Goal: Information Seeking & Learning: Understand process/instructions

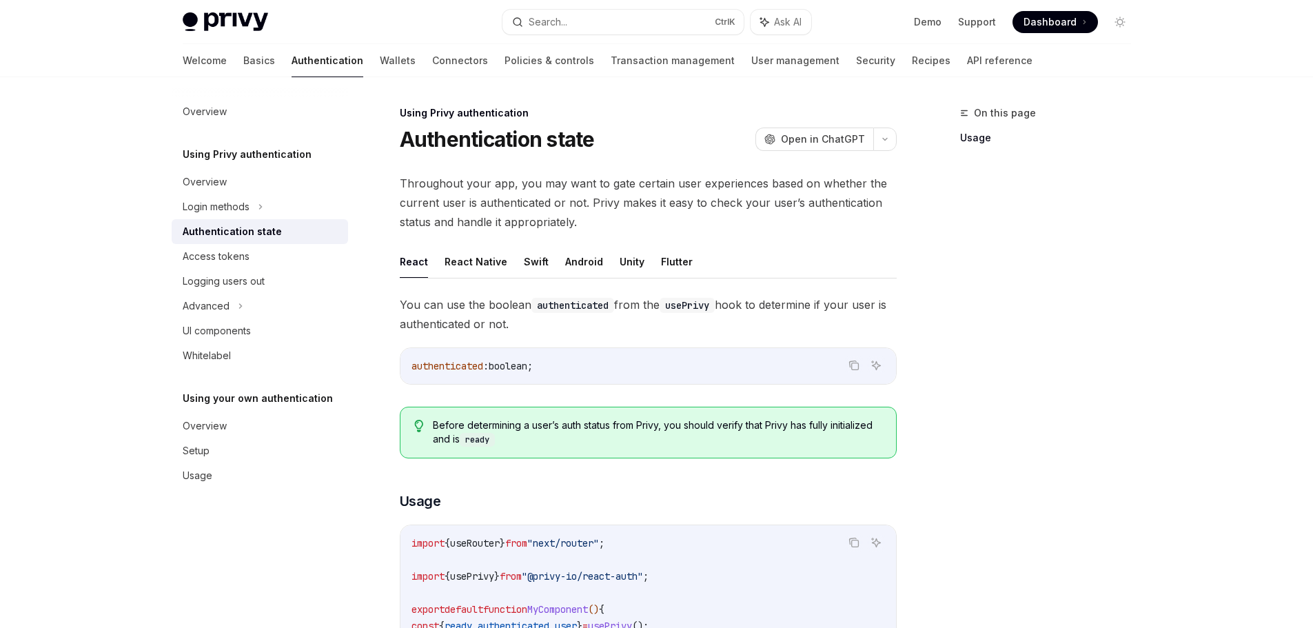
type textarea "*"
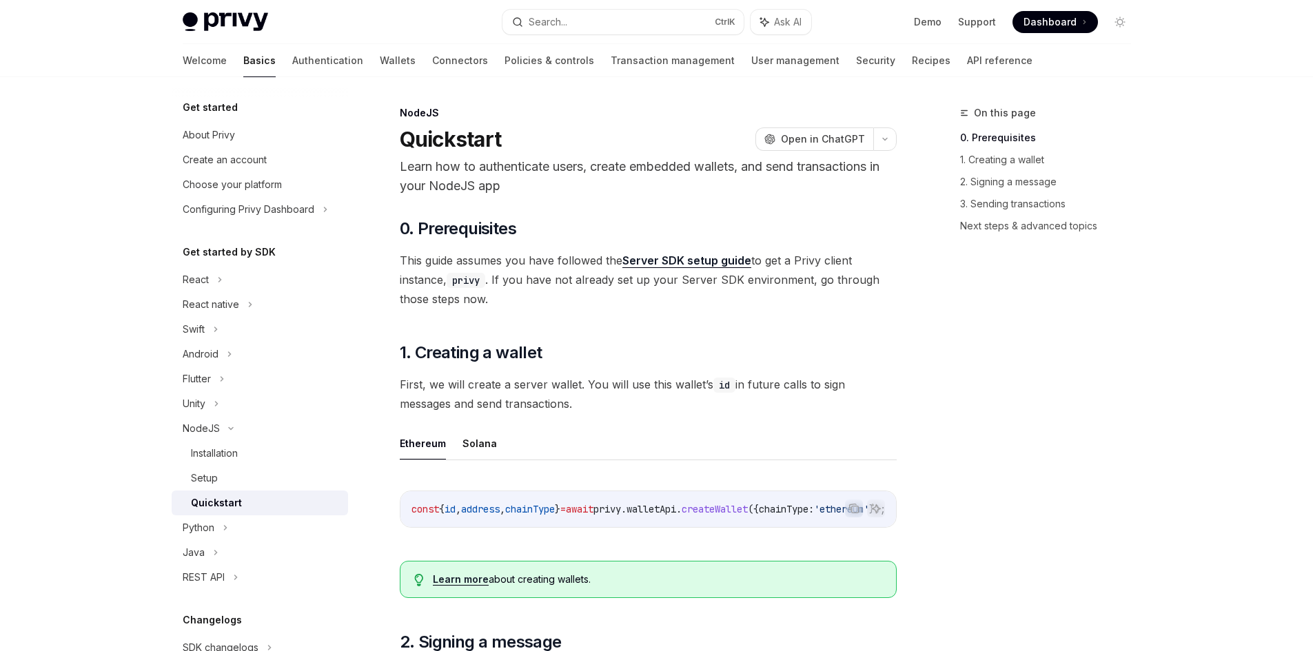
click at [1026, 22] on span "Dashboard" at bounding box center [1050, 22] width 53 height 14
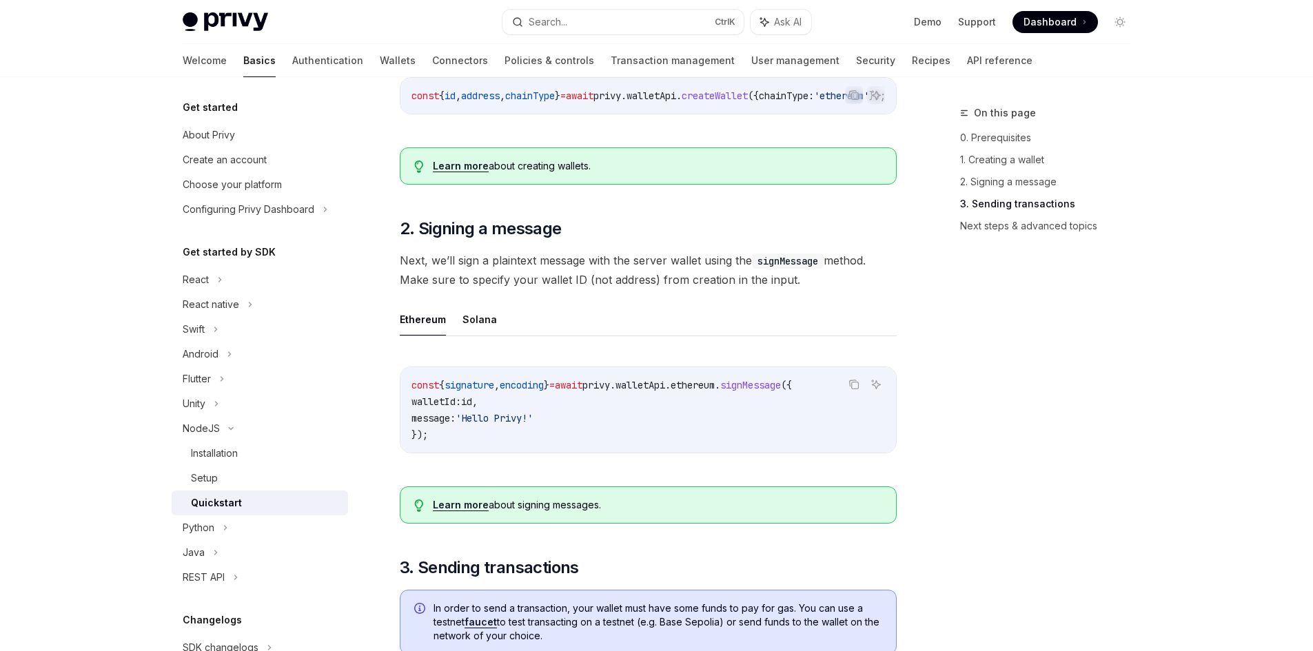
scroll to position [896, 0]
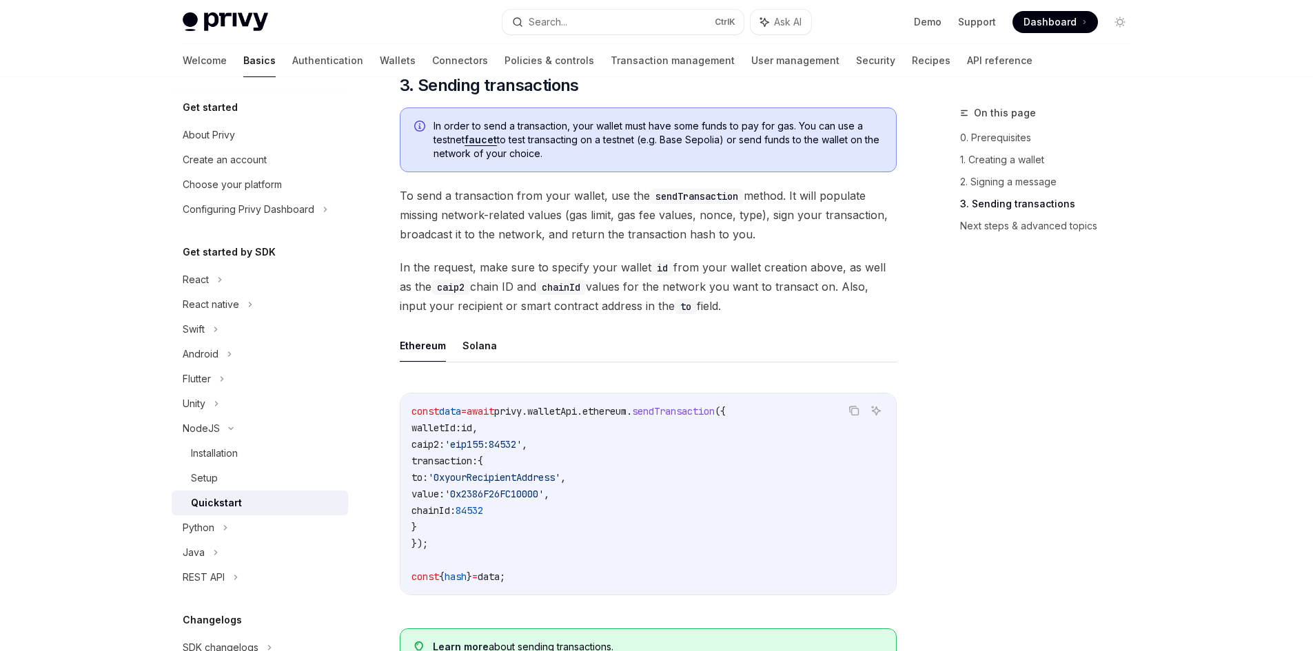
click at [698, 412] on span "sendTransaction" at bounding box center [673, 411] width 83 height 12
copy span "sendTransaction"
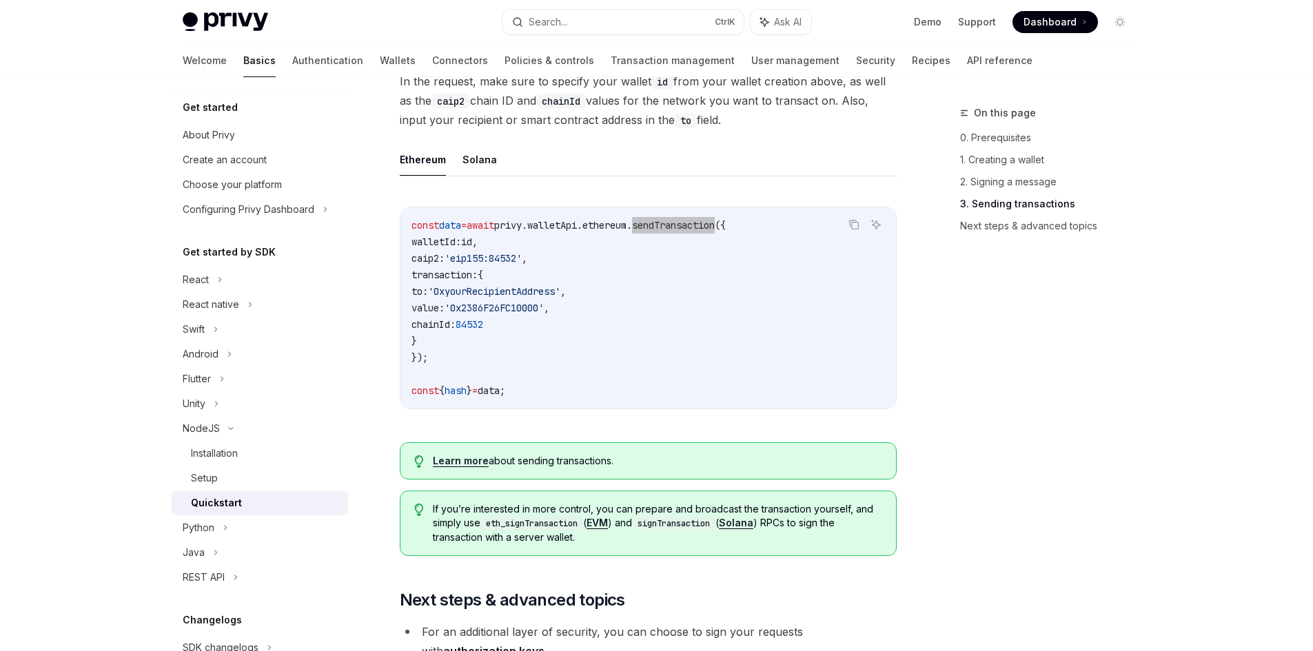
scroll to position [1070, 0]
